Goal: Task Accomplishment & Management: Use online tool/utility

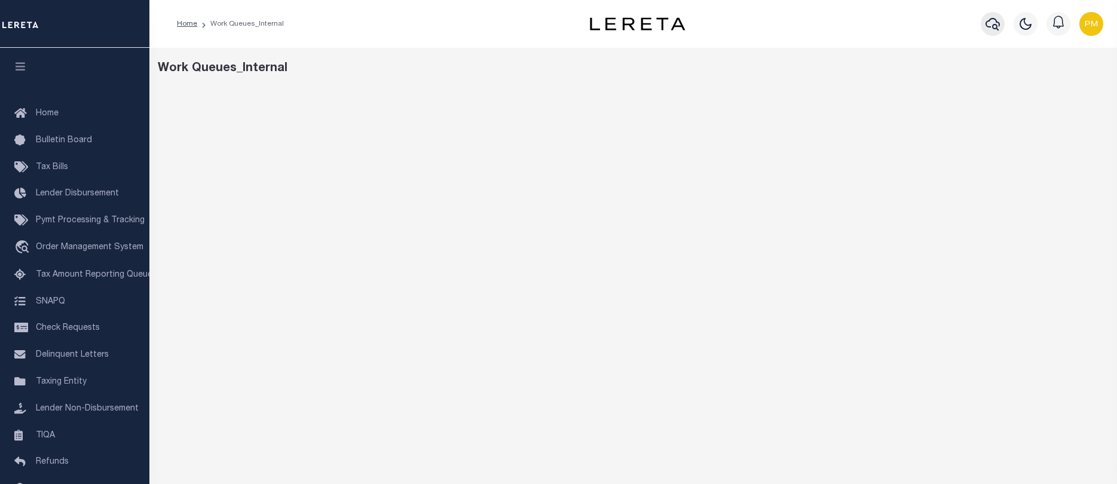
click at [992, 22] on icon "button" at bounding box center [993, 24] width 14 height 14
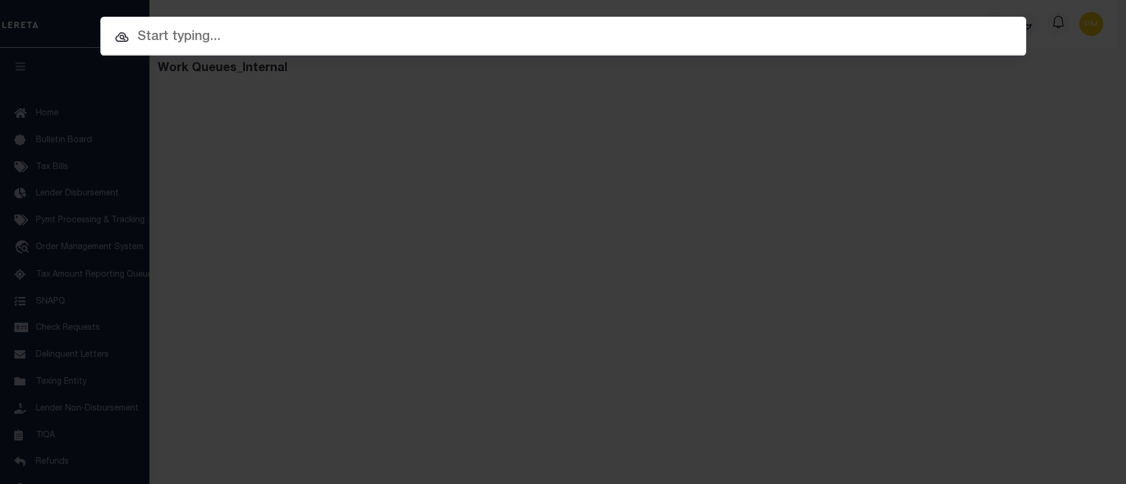
paste input "900003034"
type input "900003034"
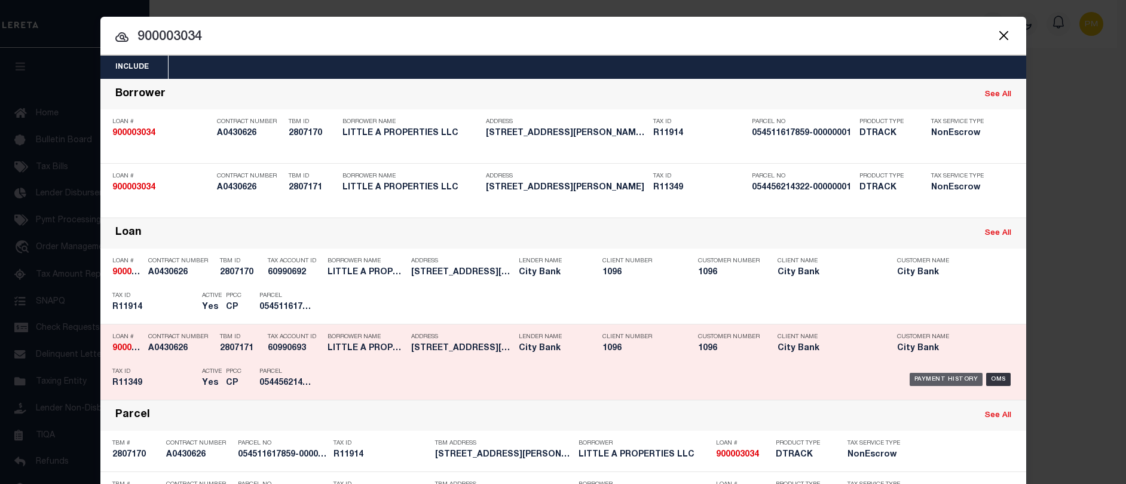
click at [937, 378] on div "Payment History" at bounding box center [947, 379] width 74 height 13
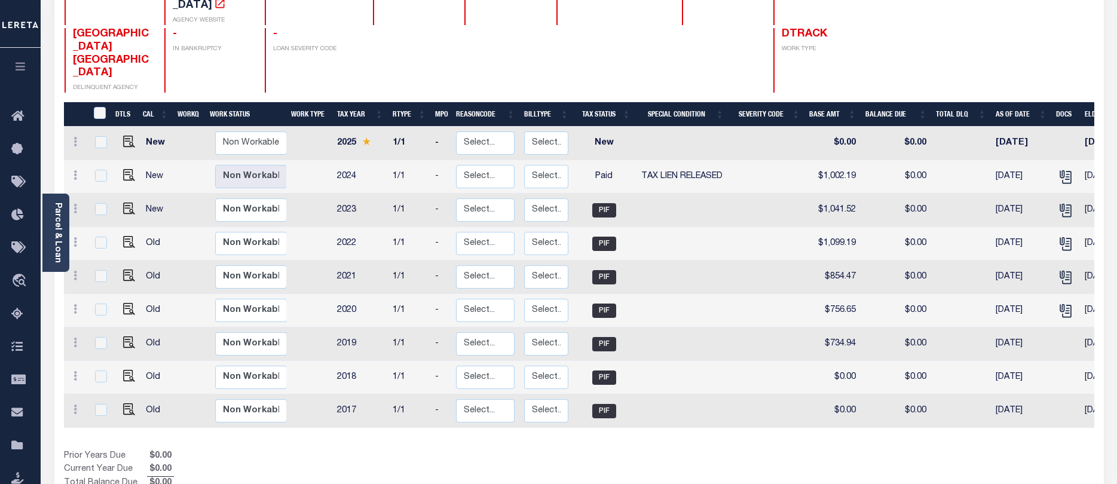
scroll to position [179, 0]
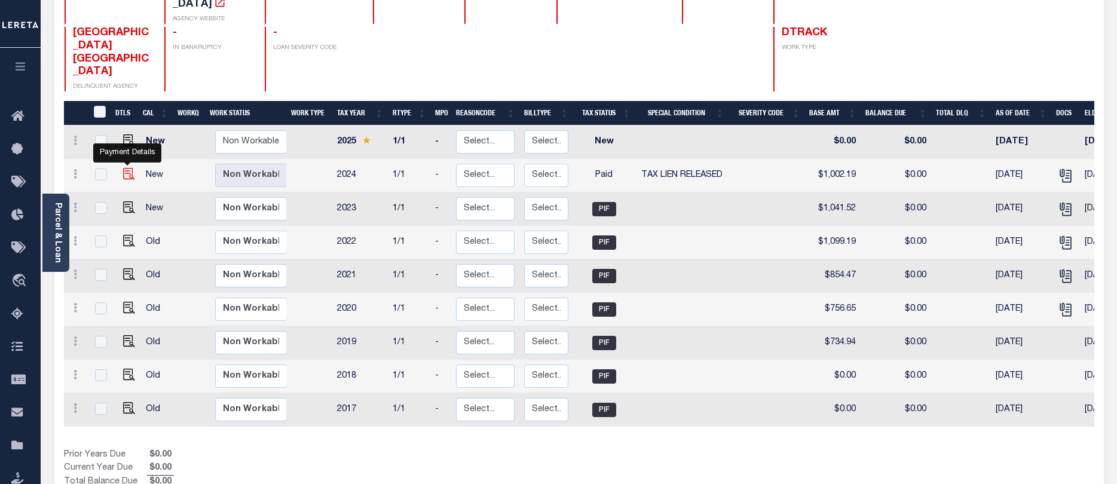
click at [127, 168] on img "" at bounding box center [129, 174] width 12 height 12
checkbox input "true"
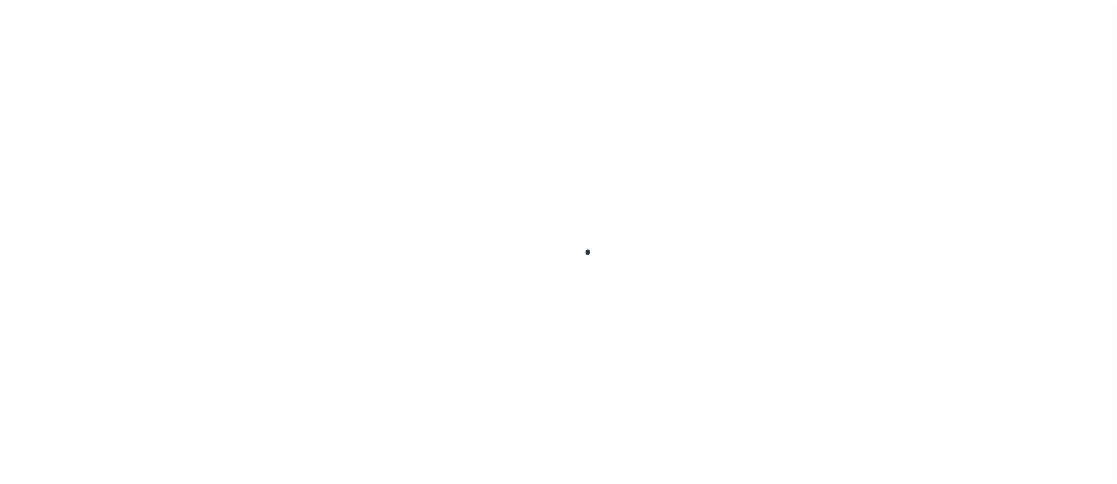
checkbox input "false"
type textarea "Per Carrey at the tax office has confirmed with the attorneys that the tax suit…"
type input "09/26/2025"
select select "PYD"
select select "28"
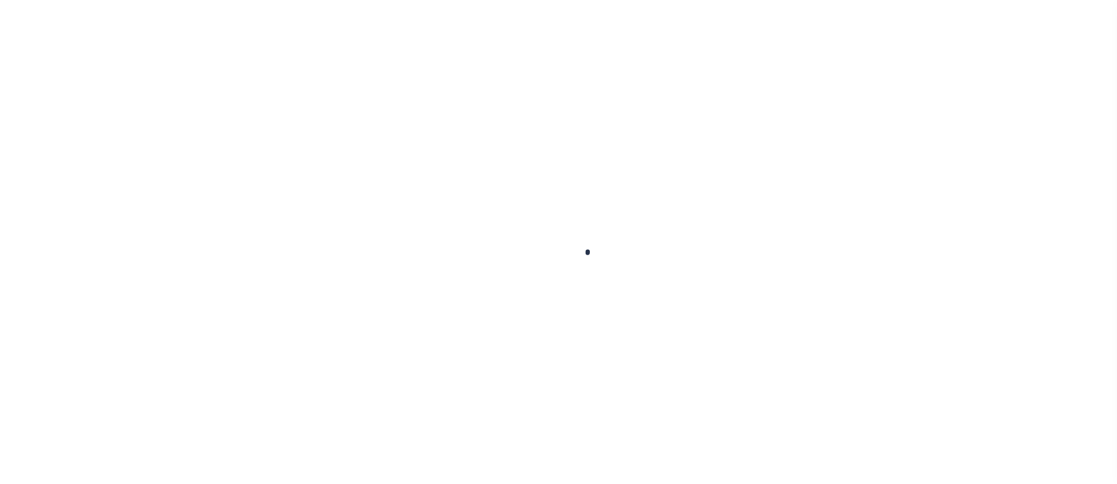
type input "$1,002.19"
type input "$431.51"
type input "$0"
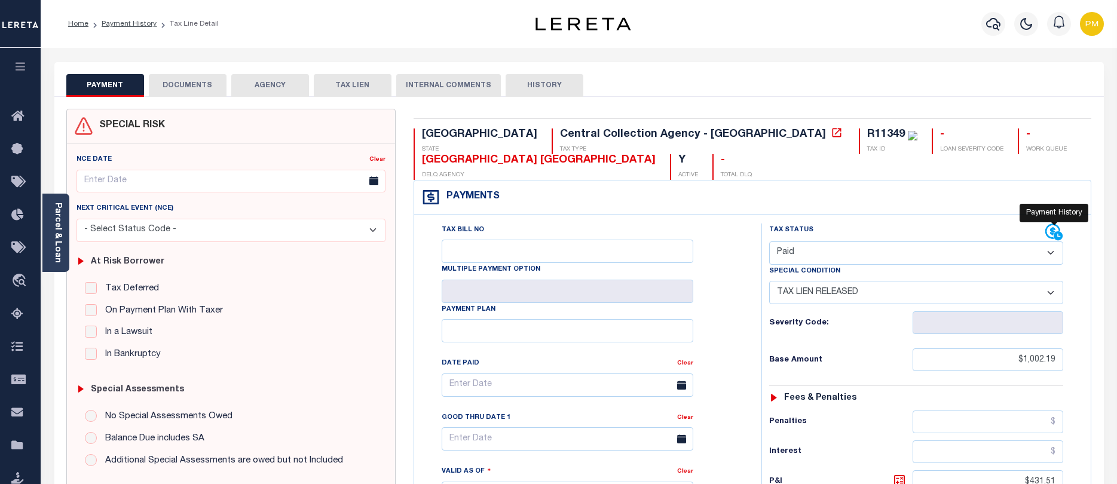
click at [1052, 232] on icon at bounding box center [1052, 231] width 15 height 15
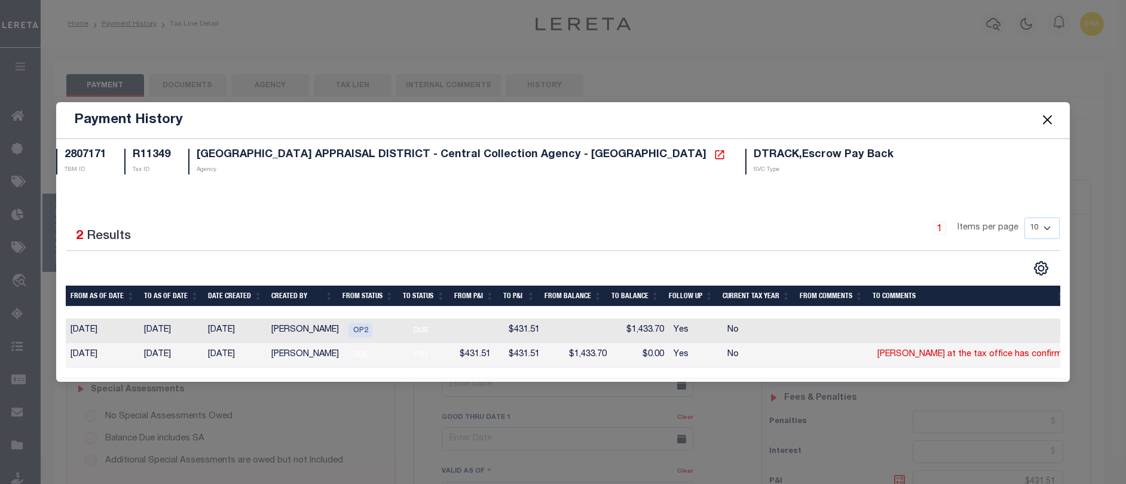
click at [1046, 114] on button "Close" at bounding box center [1048, 120] width 16 height 16
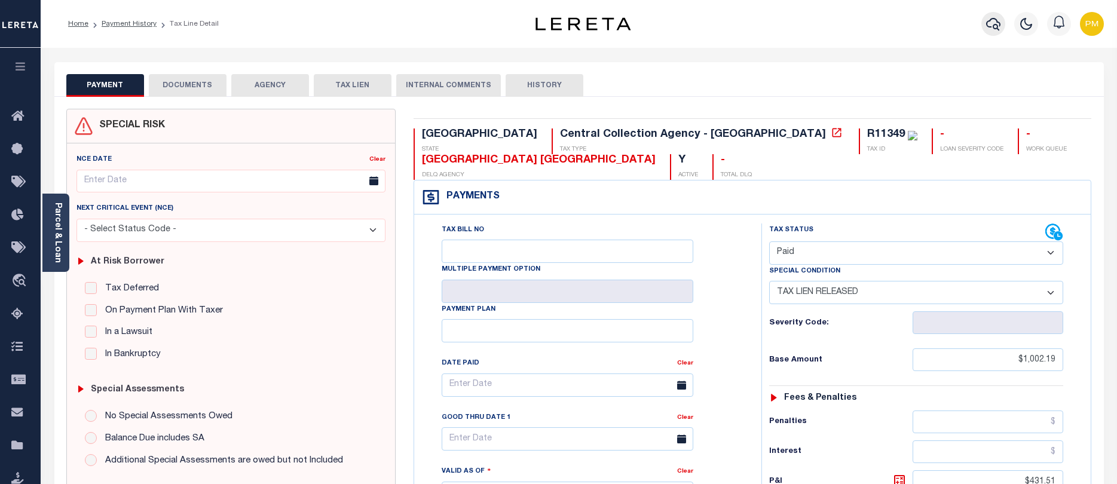
click at [995, 23] on icon "button" at bounding box center [993, 24] width 14 height 14
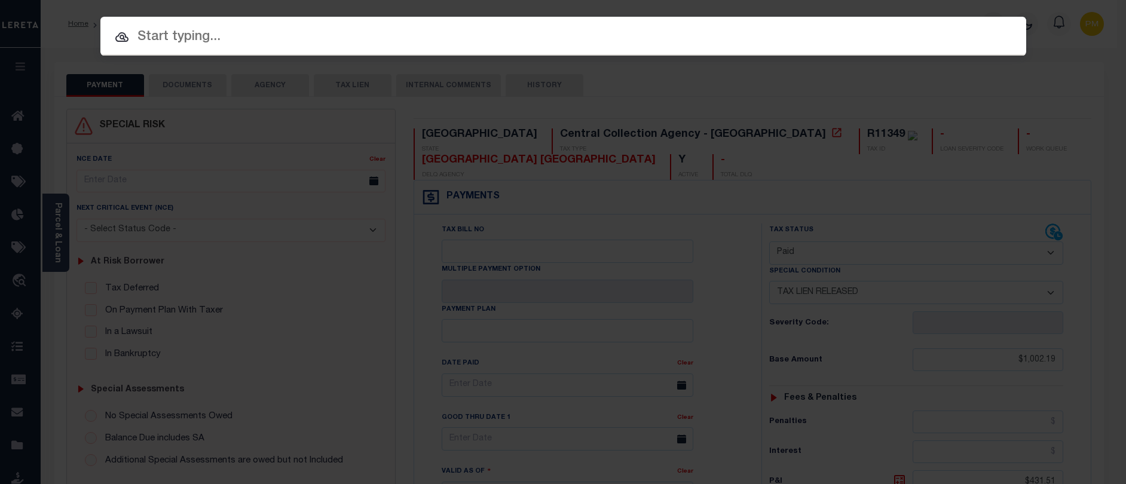
paste input "900003034"
type input "900003034"
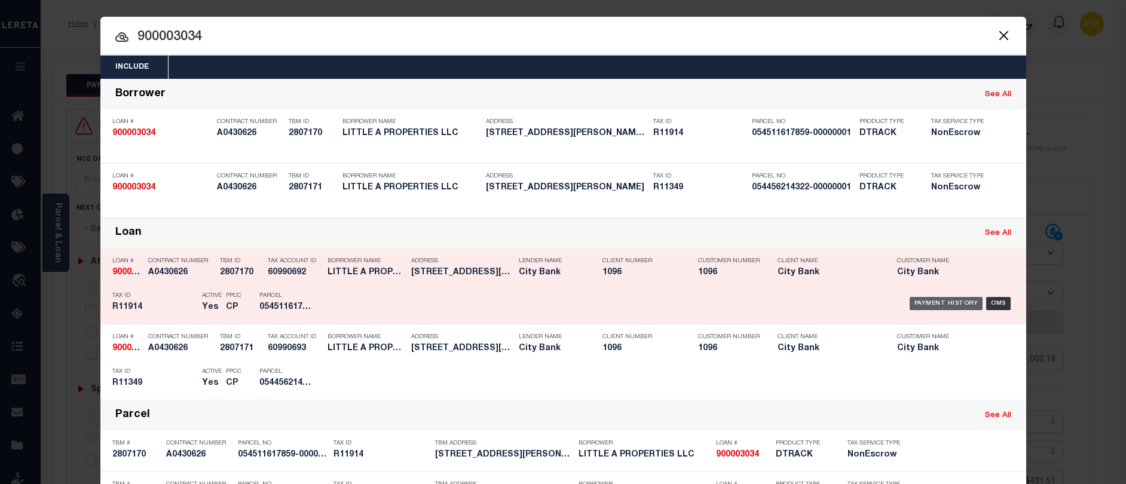
click at [953, 305] on div "Payment History" at bounding box center [947, 303] width 74 height 13
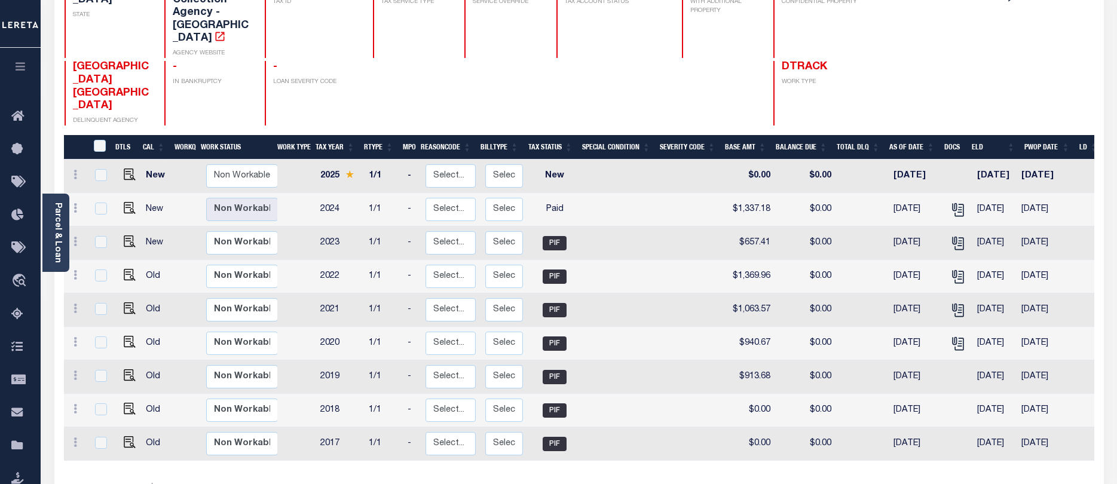
scroll to position [179, 0]
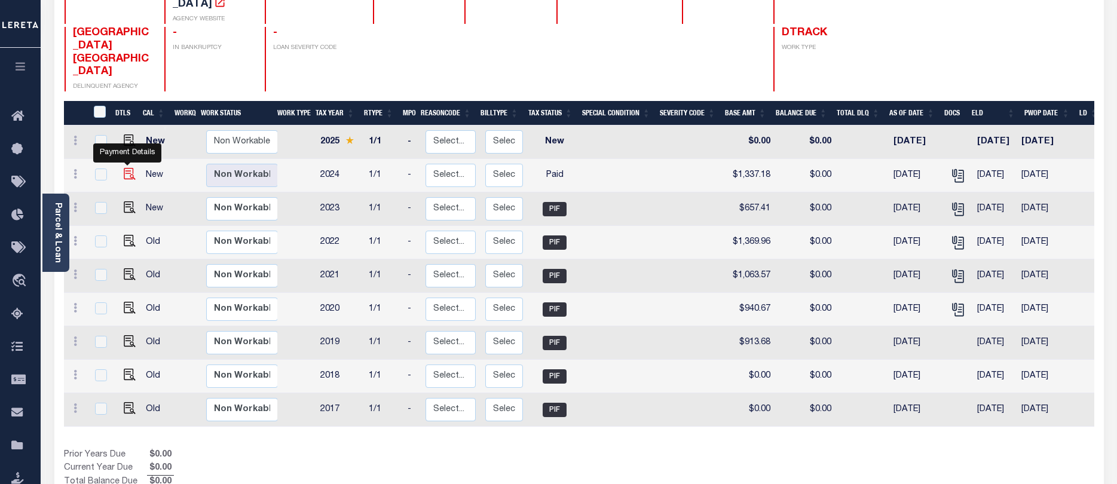
click at [126, 168] on img "" at bounding box center [130, 174] width 12 height 12
checkbox input "true"
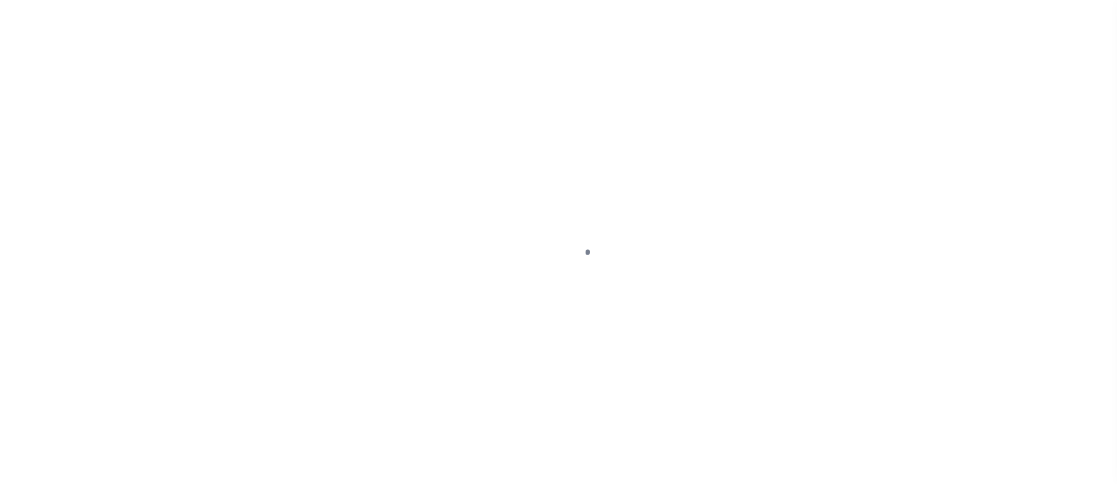
select select "PYD"
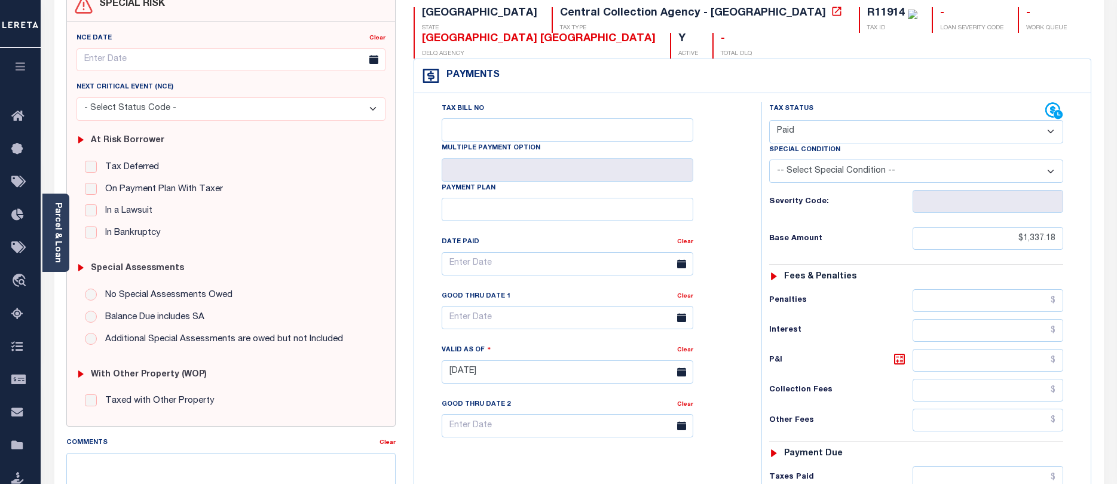
scroll to position [120, 0]
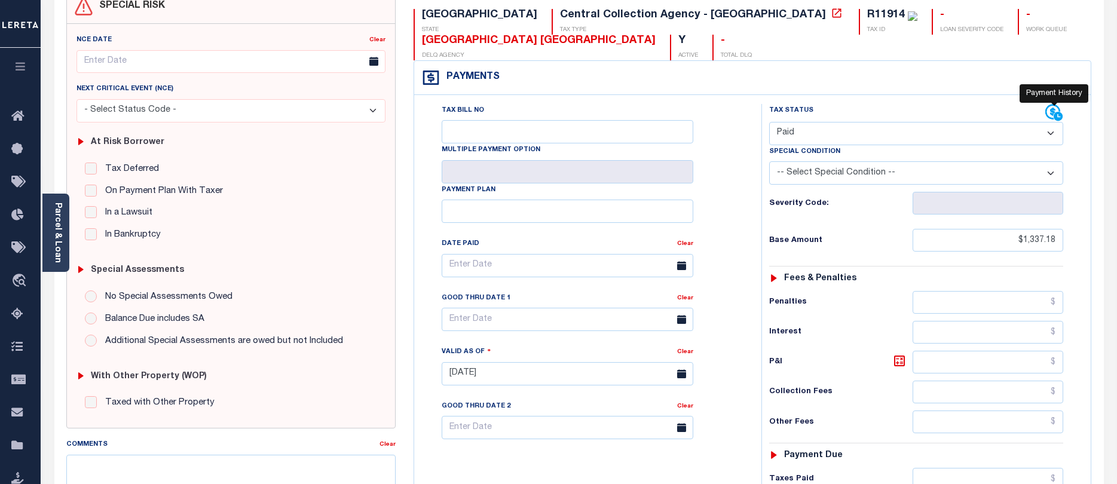
click at [1051, 111] on icon at bounding box center [1052, 112] width 15 height 15
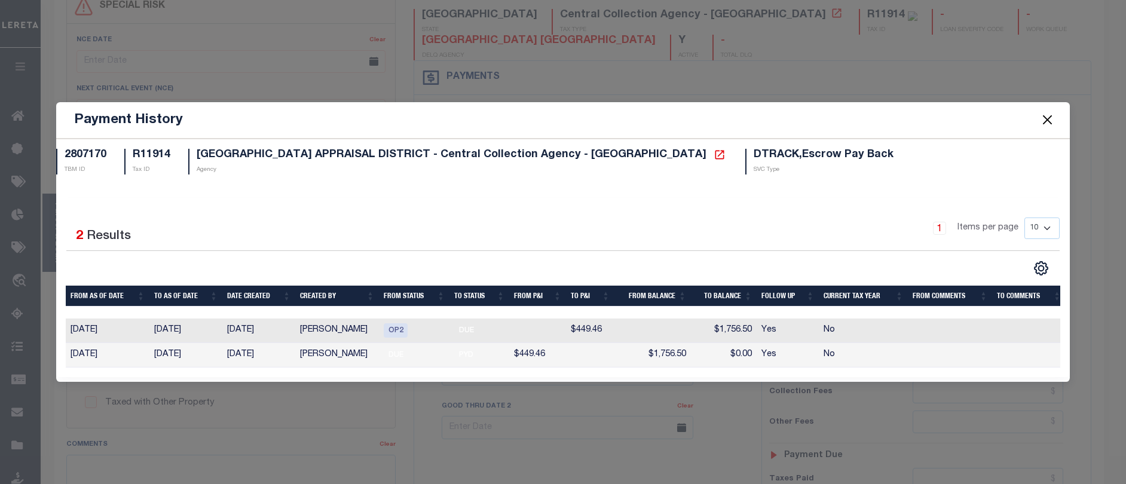
click at [1047, 117] on button "Close" at bounding box center [1048, 120] width 16 height 16
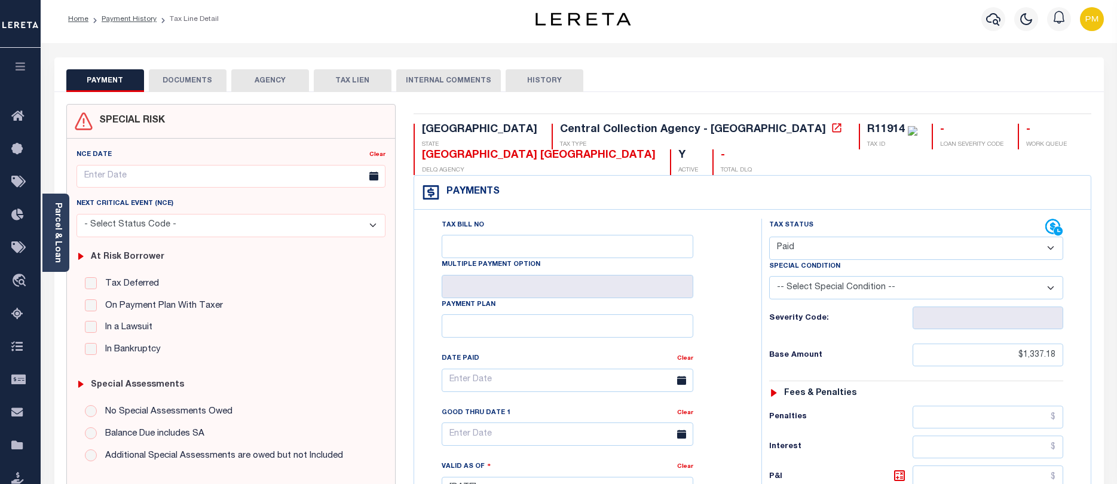
scroll to position [0, 0]
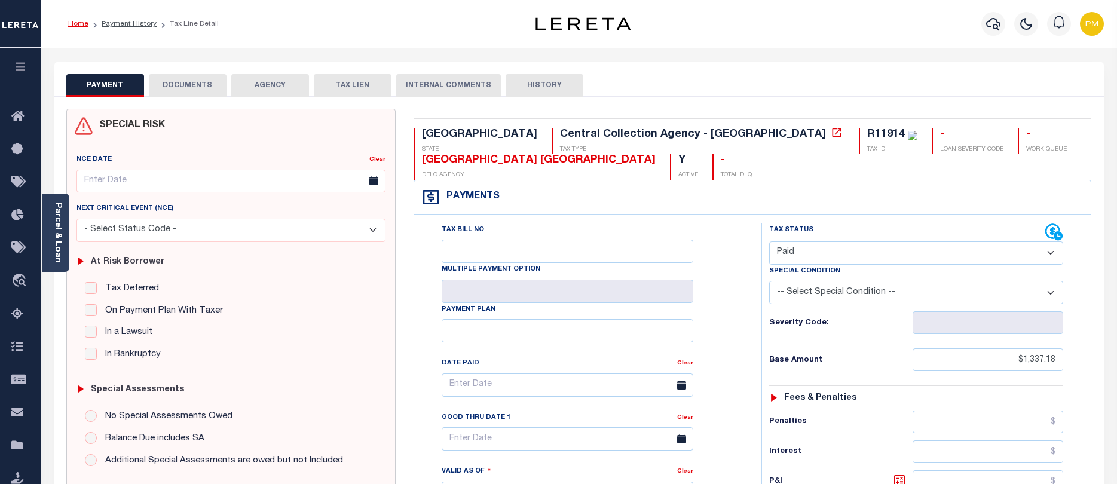
click at [81, 25] on link "Home" at bounding box center [78, 23] width 20 height 7
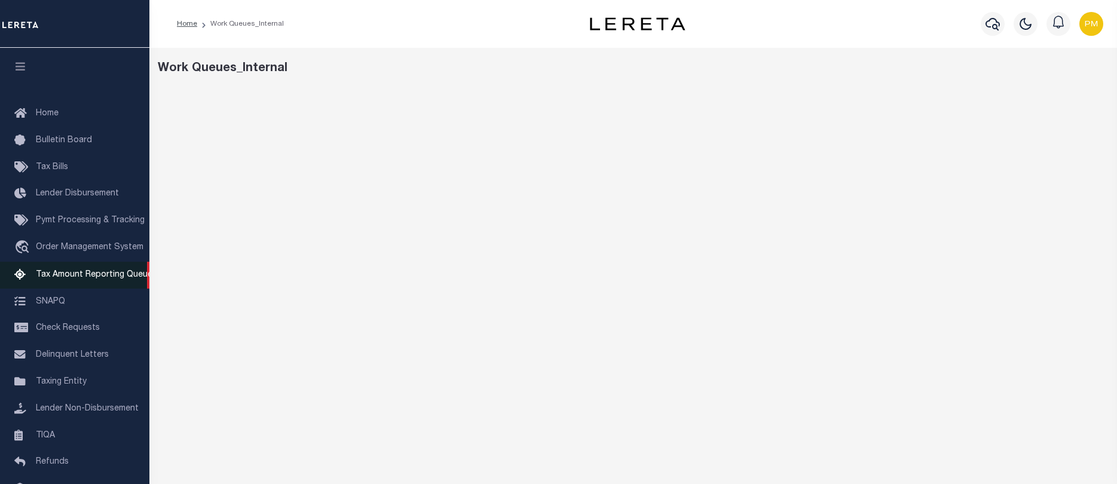
click at [67, 279] on span "Tax Amount Reporting Queue" at bounding box center [94, 275] width 117 height 8
